Goal: Task Accomplishment & Management: Manage account settings

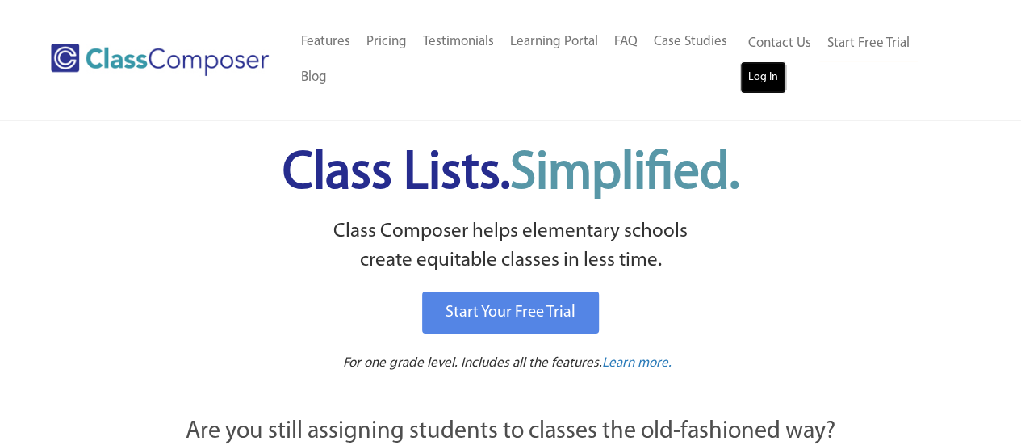
click at [765, 80] on link "Log In" at bounding box center [763, 77] width 46 height 32
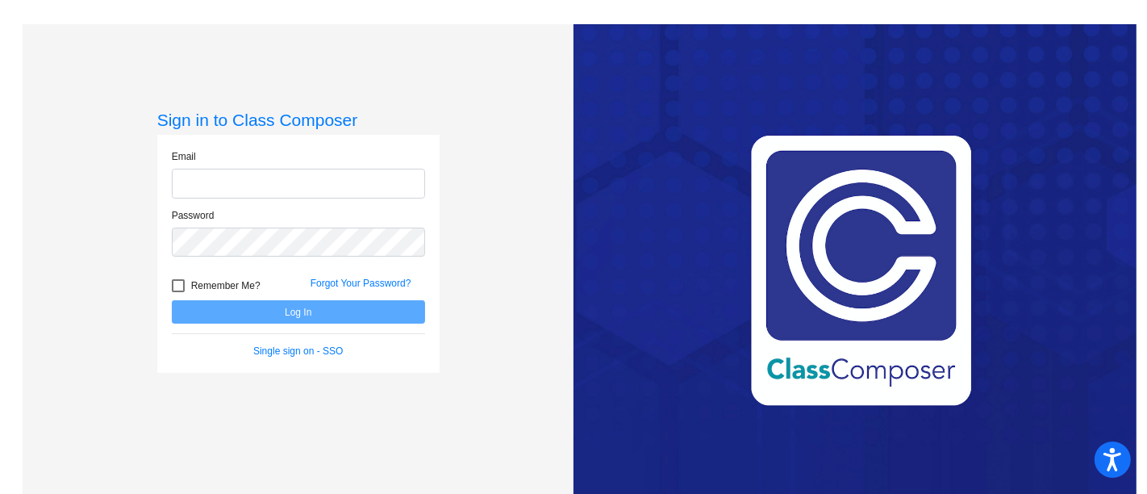
type input "[EMAIL_ADDRESS][DOMAIN_NAME]"
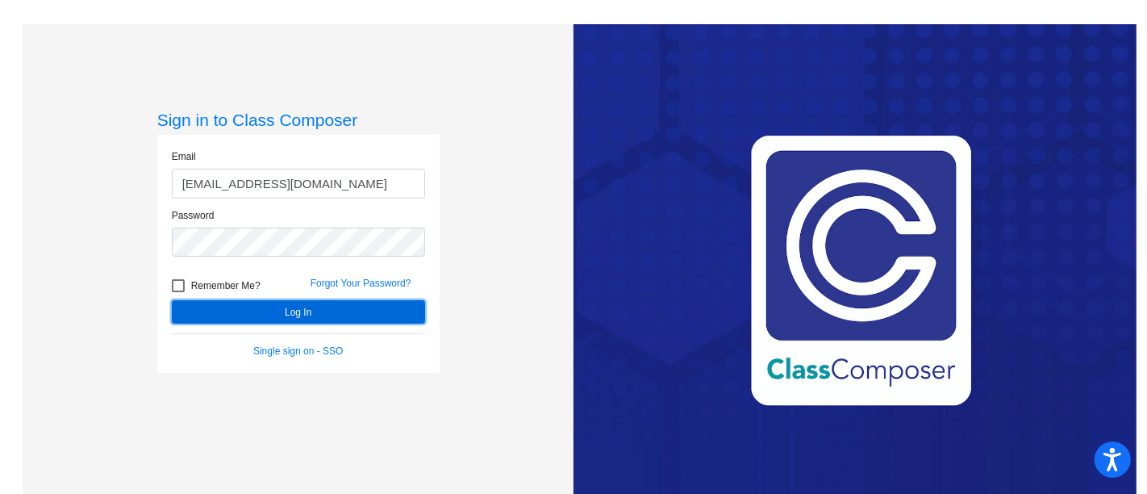
click at [252, 300] on button "Log In" at bounding box center [298, 311] width 253 height 23
